Goal: Task Accomplishment & Management: Manage account settings

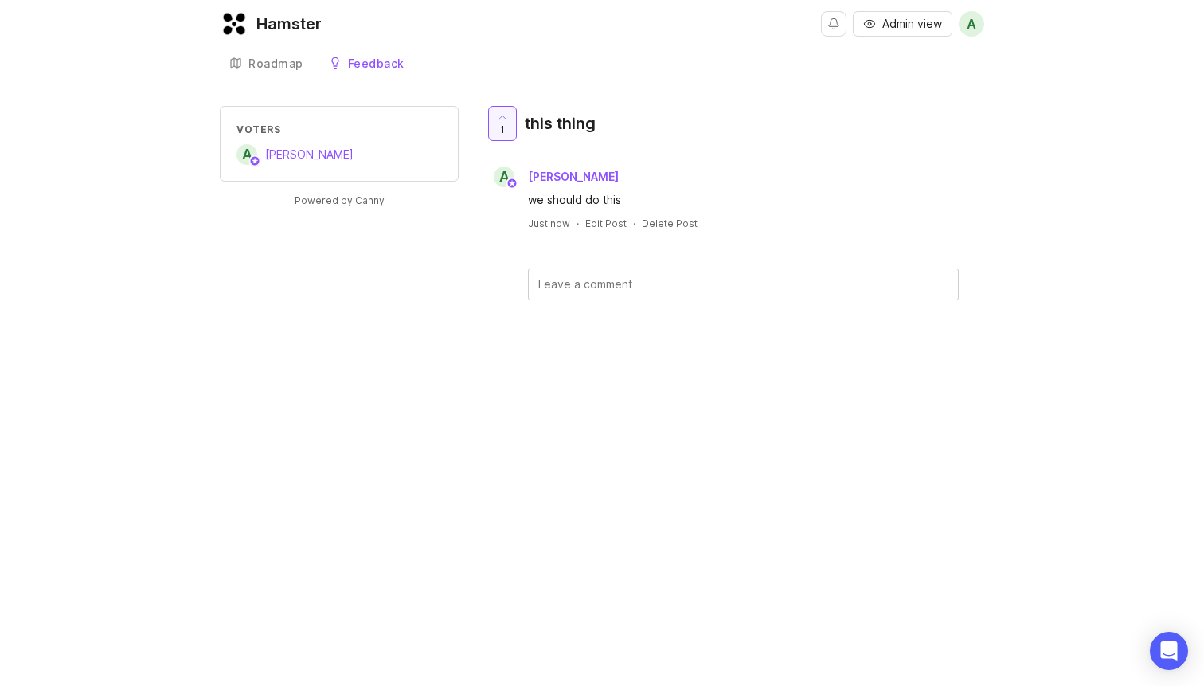
click at [593, 185] on div "Andrew Somervell" at bounding box center [573, 176] width 97 height 21
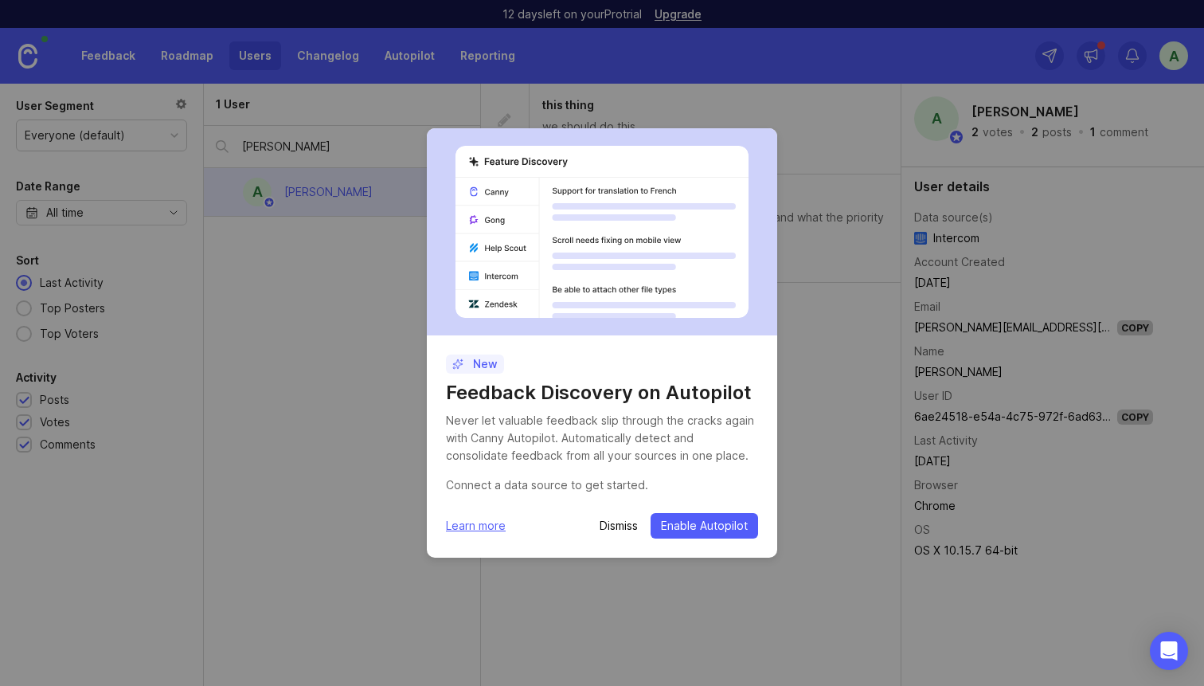
click at [614, 522] on p "Dismiss" at bounding box center [619, 526] width 38 height 16
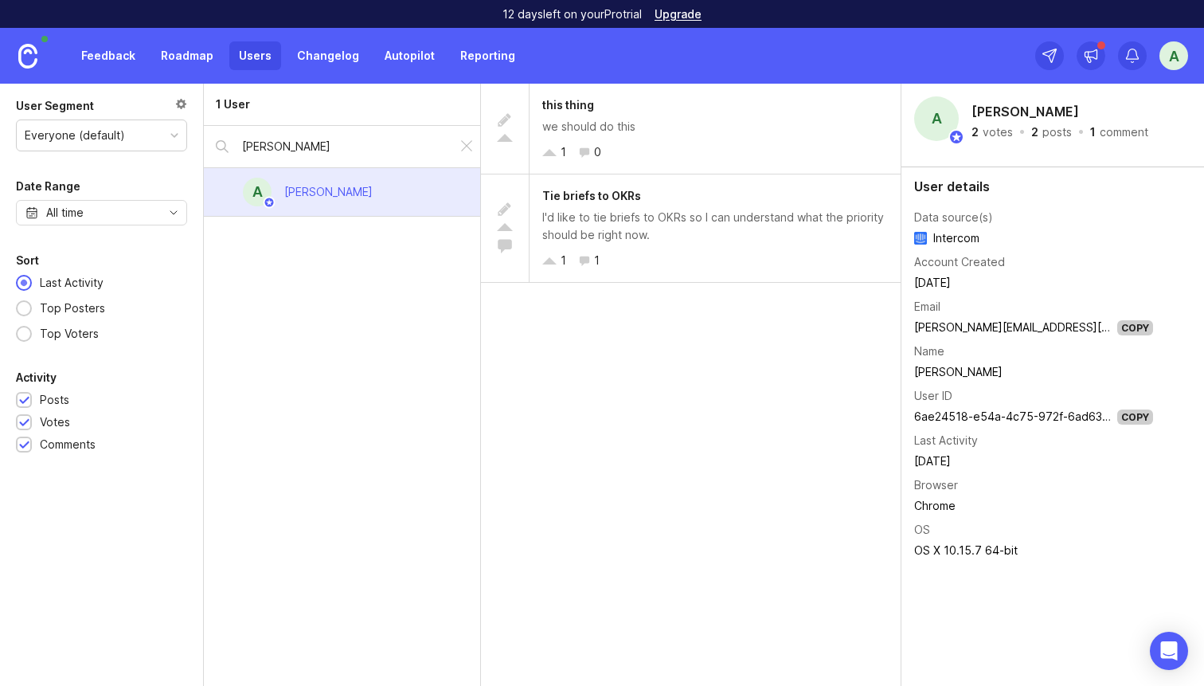
click at [827, 134] on div "we should do this" at bounding box center [715, 127] width 346 height 18
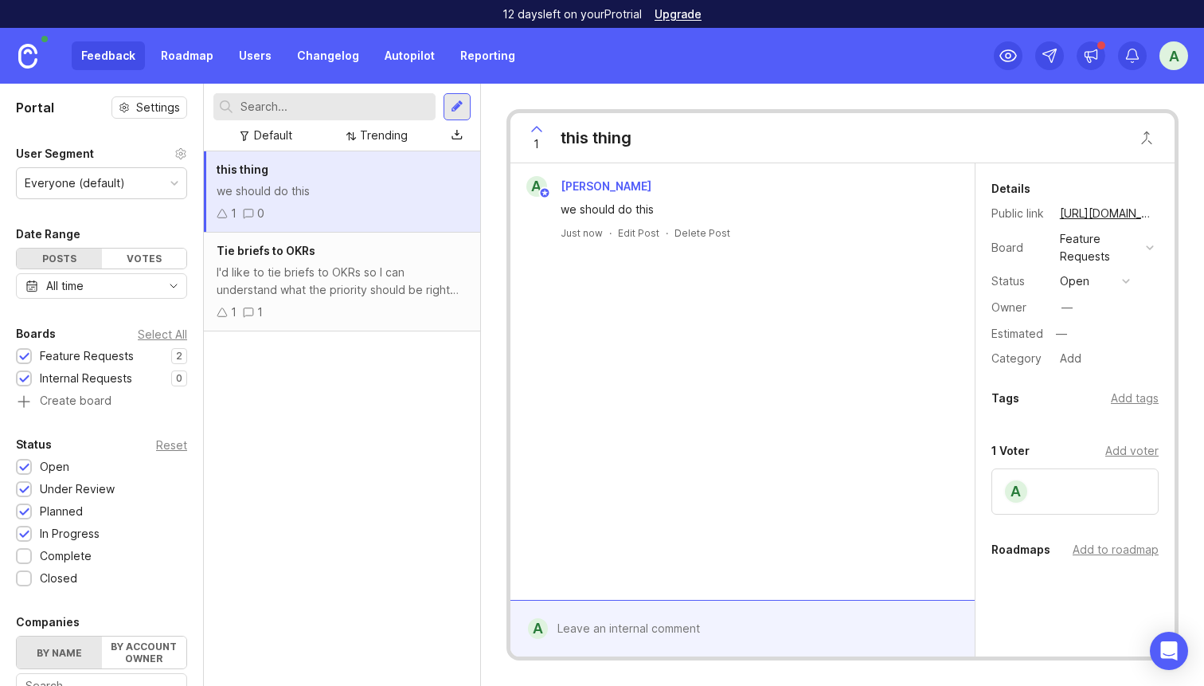
click at [1090, 292] on div "Details Public link https://build.tryhamster.com/feature-requests/p/this-thing …" at bounding box center [1074, 274] width 199 height 190
click at [1096, 280] on button "open" at bounding box center [1095, 281] width 80 height 21
click at [1109, 455] on li "closed" at bounding box center [1095, 456] width 80 height 29
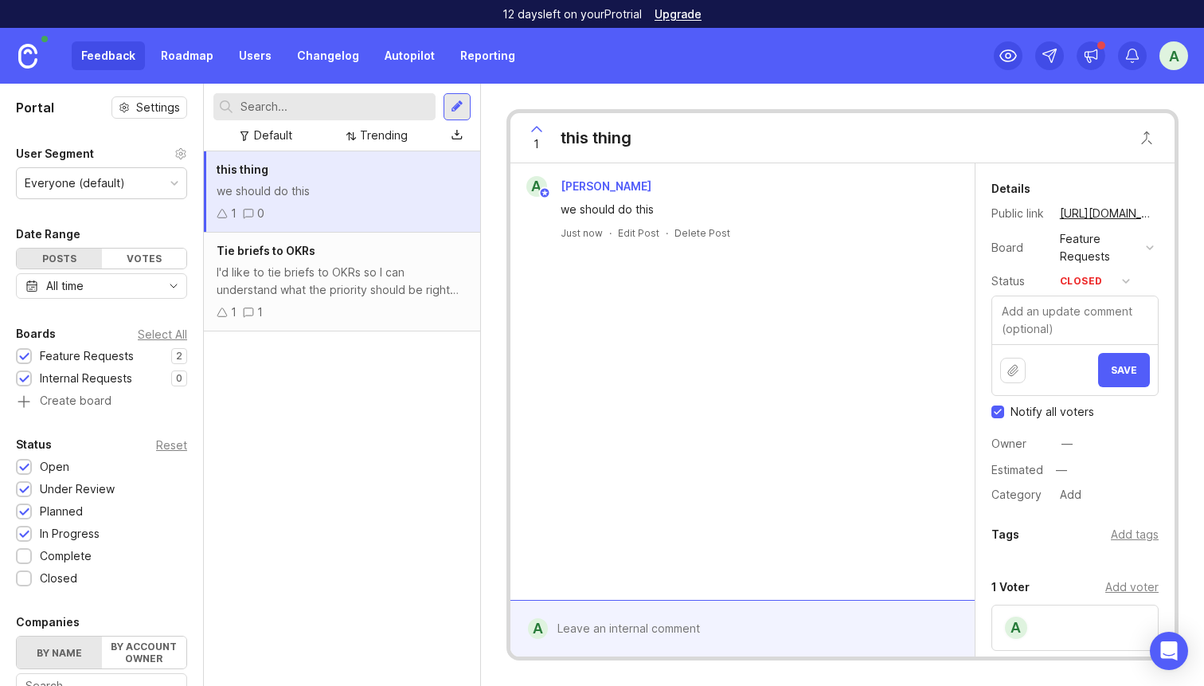
click at [1109, 362] on button "Save" at bounding box center [1124, 370] width 52 height 34
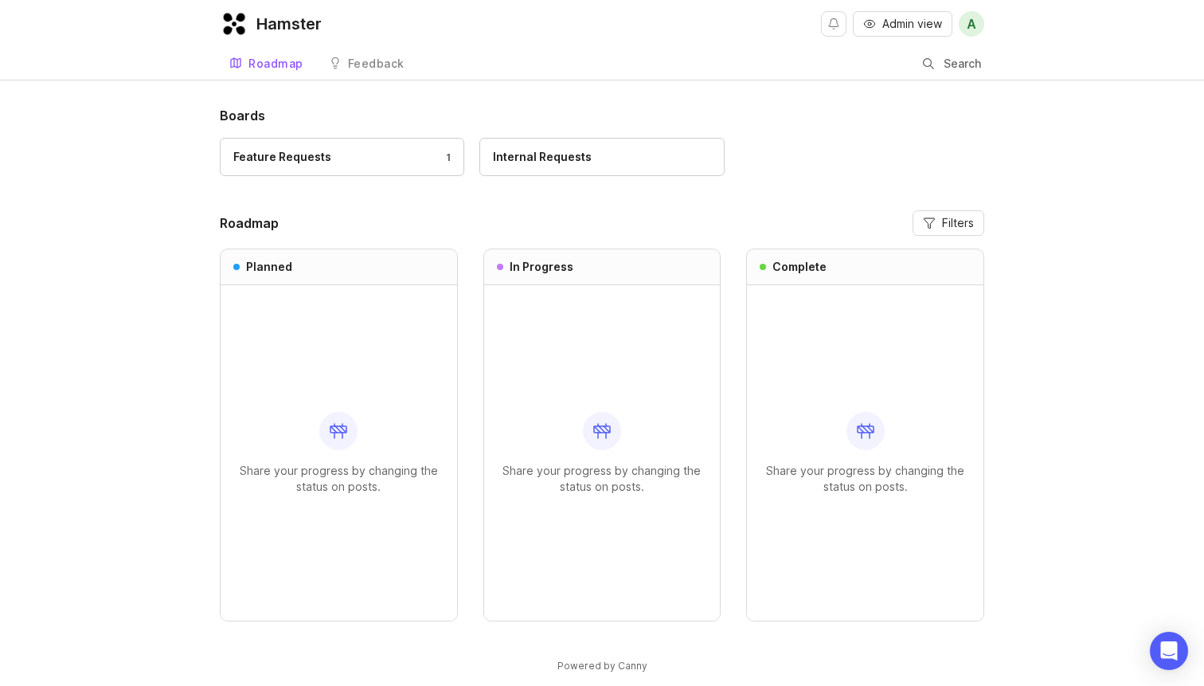
click at [377, 68] on div "Feedback" at bounding box center [376, 63] width 57 height 11
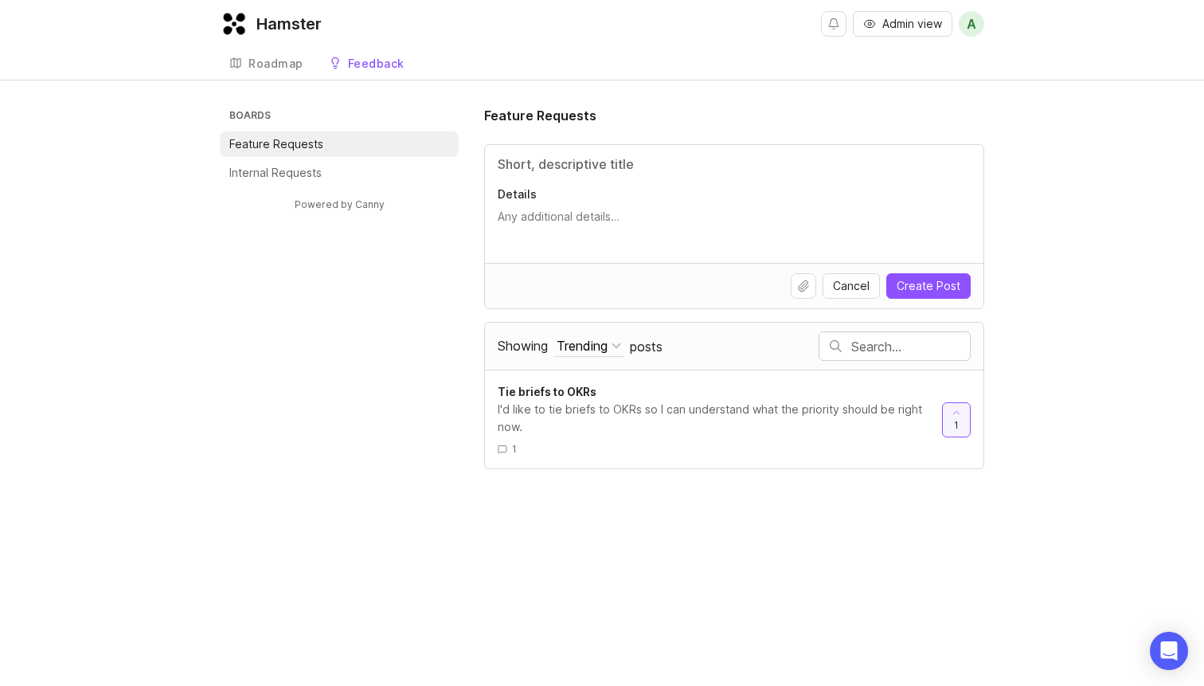
click at [605, 342] on div "Trending" at bounding box center [582, 346] width 51 height 18
click at [696, 477] on div "Complete" at bounding box center [683, 479] width 121 height 27
click at [599, 337] on div "Complete" at bounding box center [585, 346] width 56 height 18
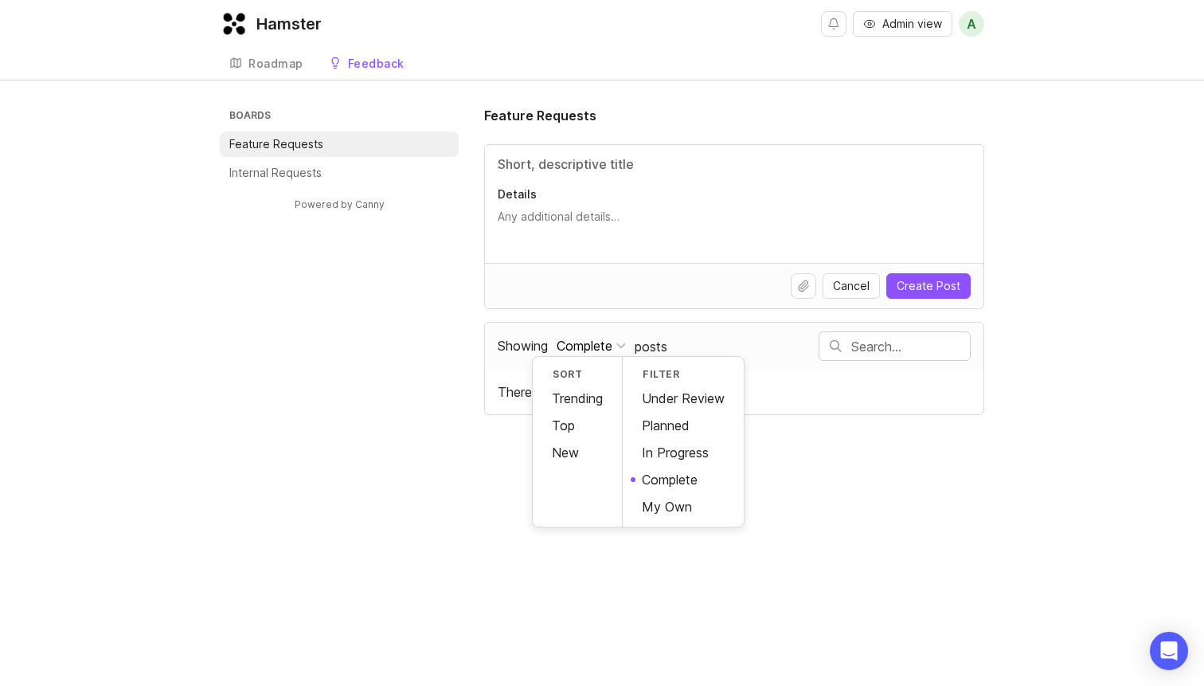
click at [596, 424] on div "Top" at bounding box center [577, 425] width 89 height 27
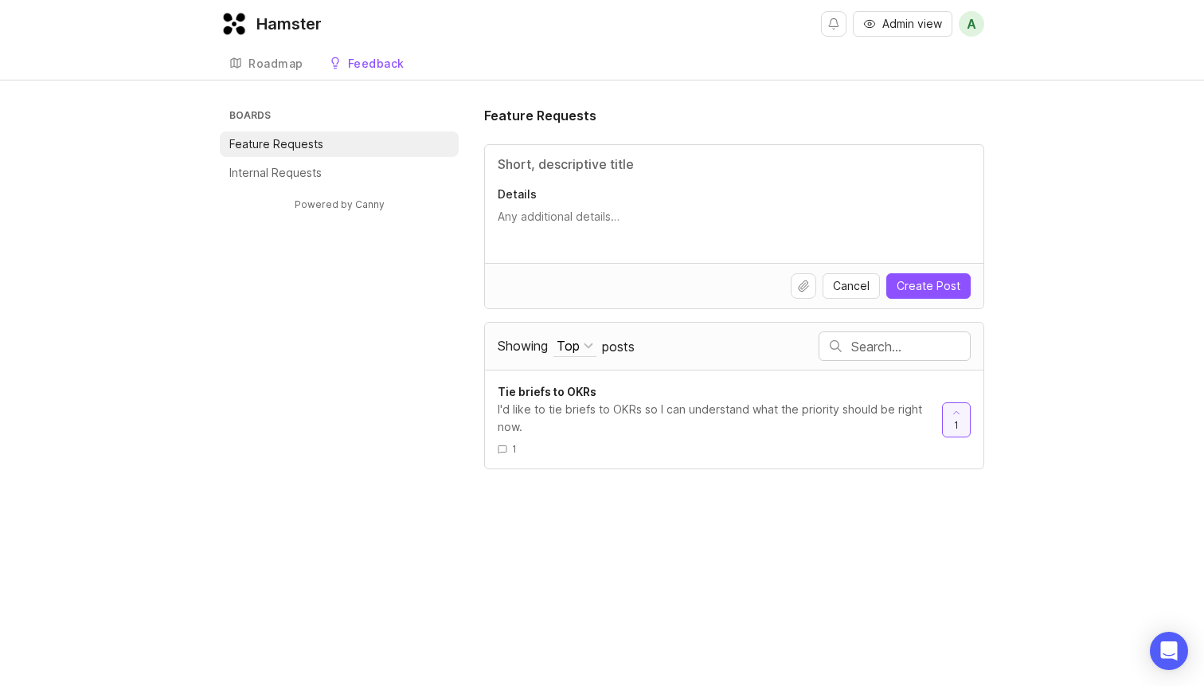
click at [573, 346] on div "Top" at bounding box center [568, 346] width 23 height 18
click at [573, 389] on div "Trending" at bounding box center [577, 398] width 89 height 27
click at [576, 343] on div "Trending" at bounding box center [582, 346] width 51 height 18
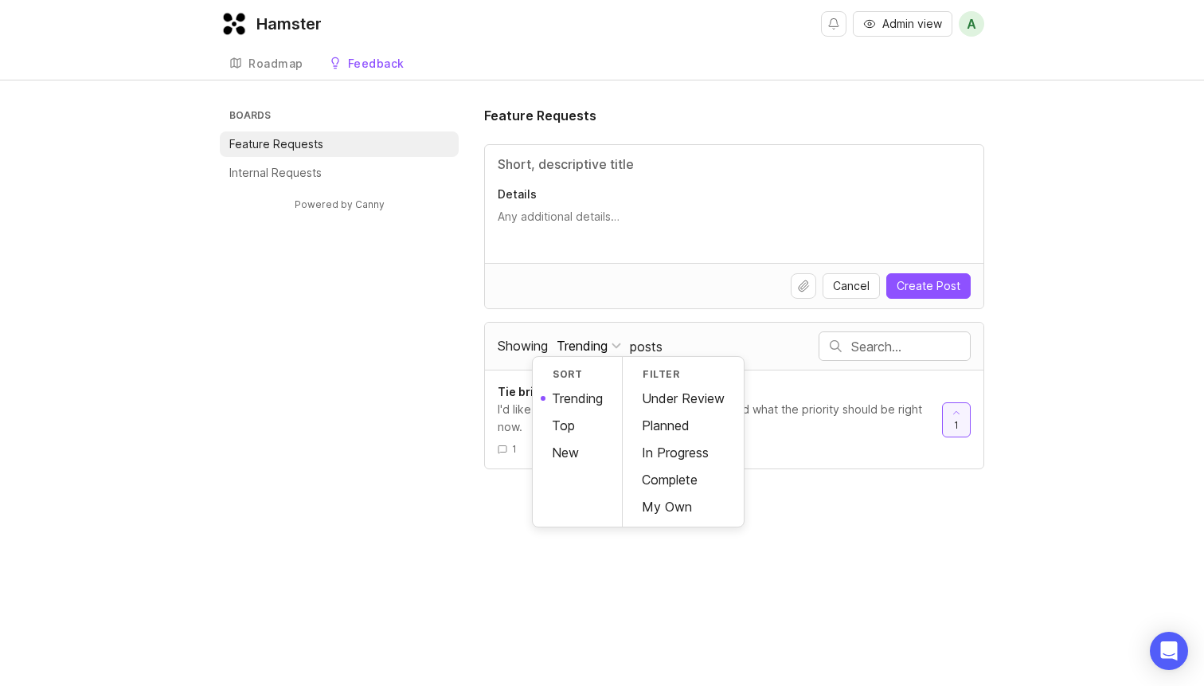
click at [569, 445] on div "New" at bounding box center [577, 452] width 89 height 27
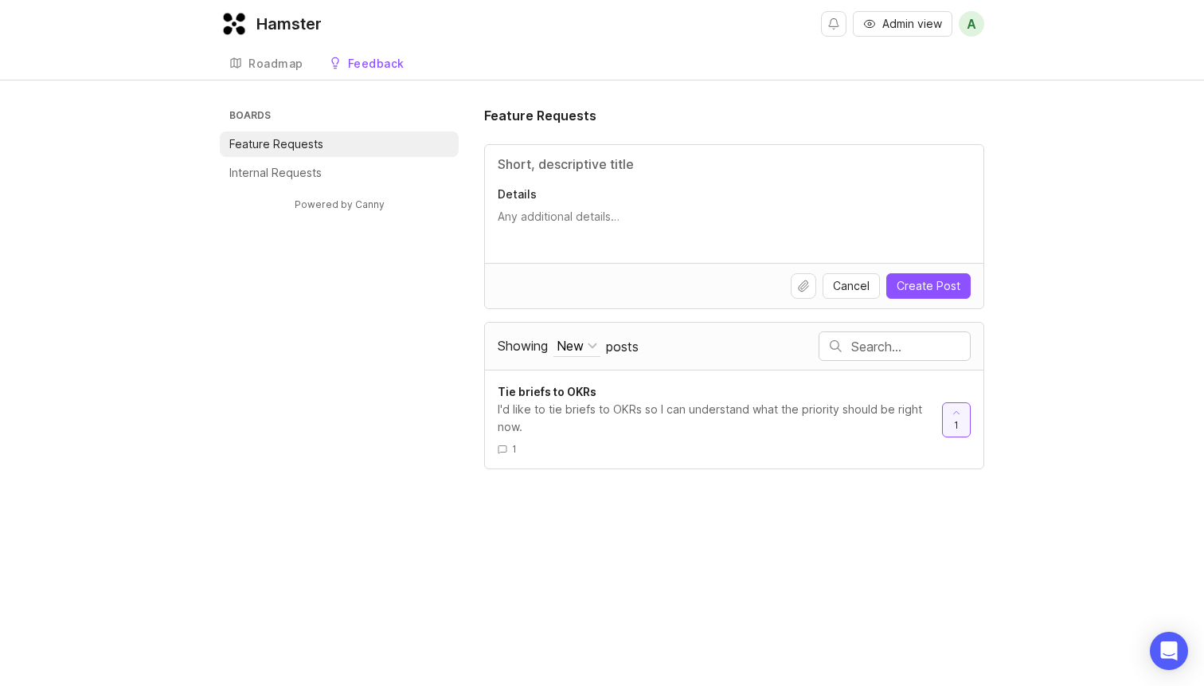
click at [580, 347] on div "New" at bounding box center [570, 346] width 27 height 18
click at [580, 398] on div "Trending" at bounding box center [577, 398] width 89 height 27
click at [302, 171] on p "Internal Requests" at bounding box center [275, 173] width 92 height 16
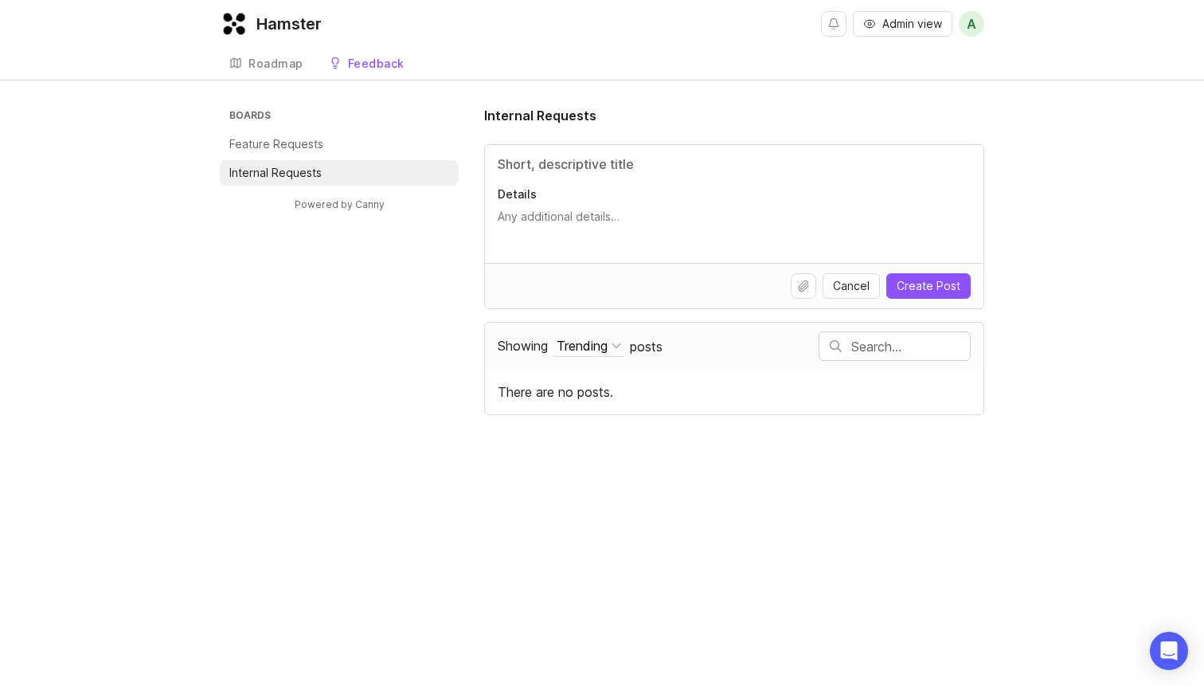
click at [305, 119] on h3 "Boards" at bounding box center [342, 117] width 233 height 22
